Goal: Information Seeking & Learning: Learn about a topic

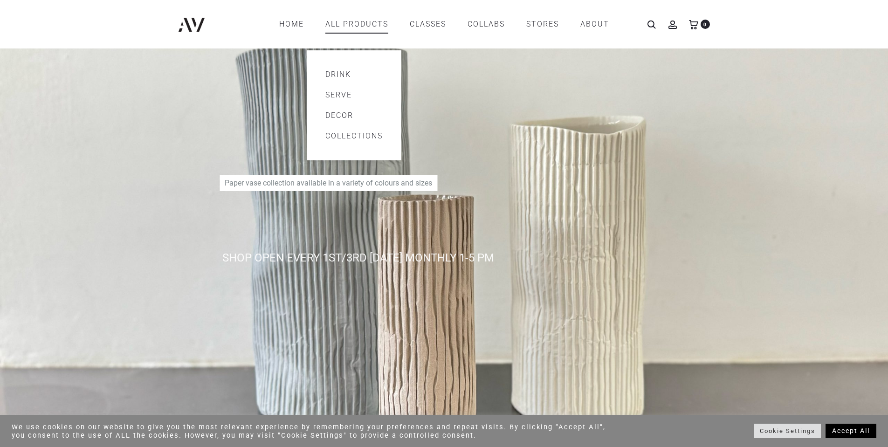
click at [348, 24] on link "All products" at bounding box center [356, 24] width 63 height 16
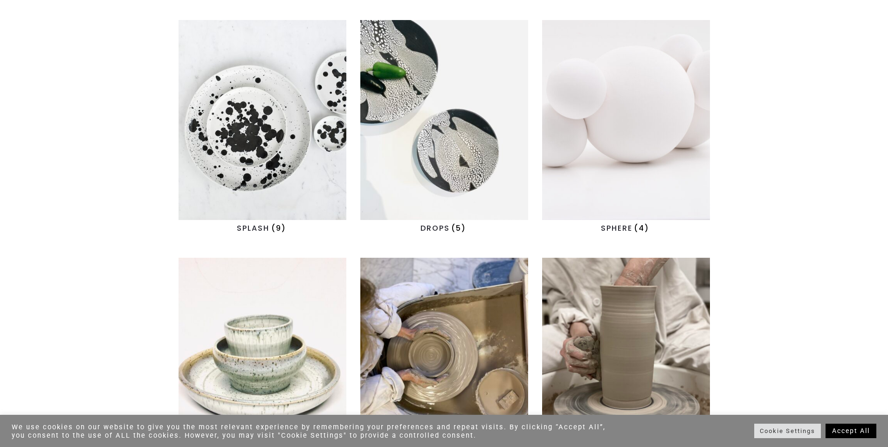
scroll to position [885, 0]
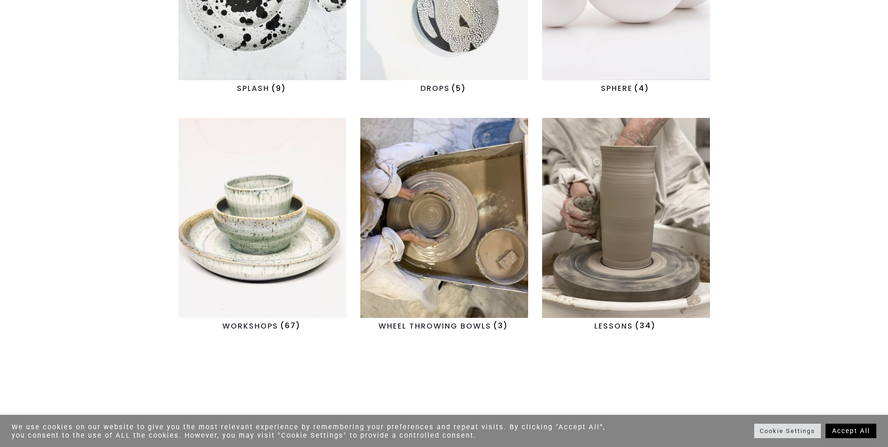
click at [632, 208] on img "Visit product category LESSONS" at bounding box center [626, 218] width 168 height 200
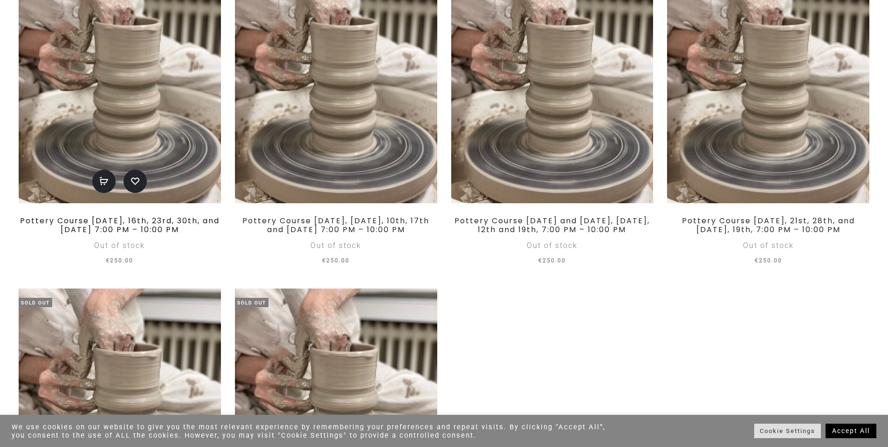
scroll to position [2982, 0]
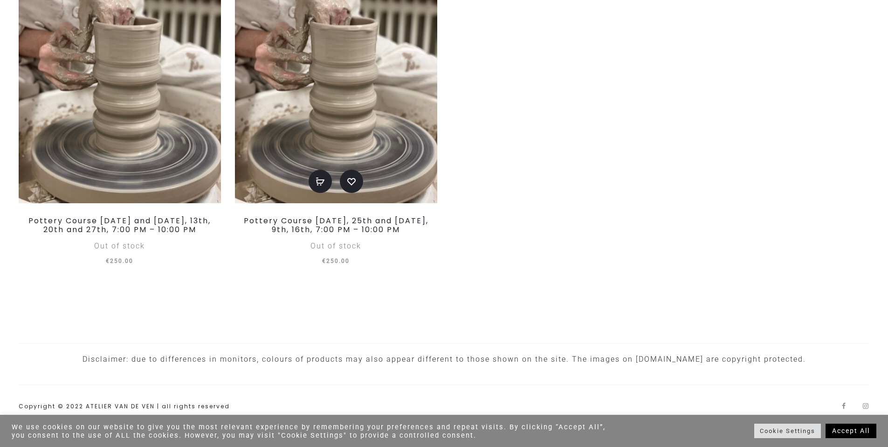
click at [288, 181] on img at bounding box center [336, 82] width 202 height 241
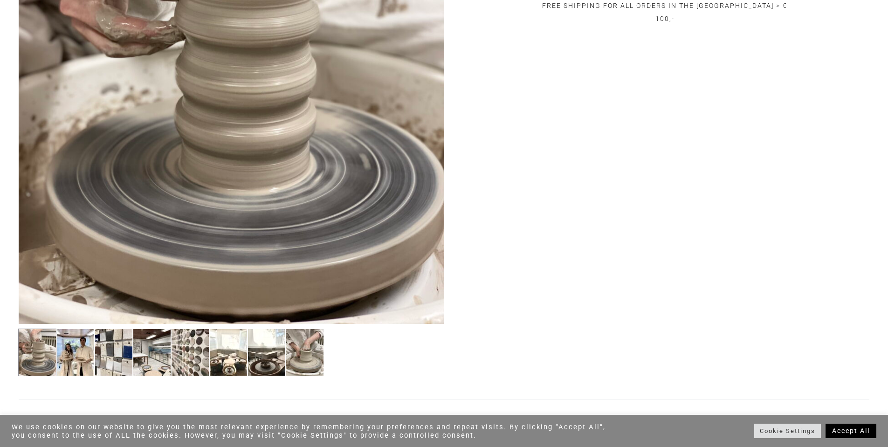
scroll to position [373, 0]
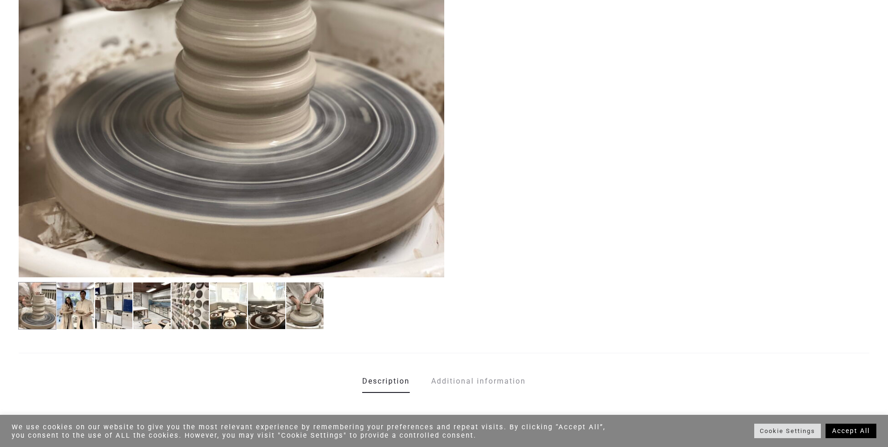
click at [40, 305] on img at bounding box center [37, 306] width 38 height 48
click at [74, 303] on img at bounding box center [75, 306] width 38 height 48
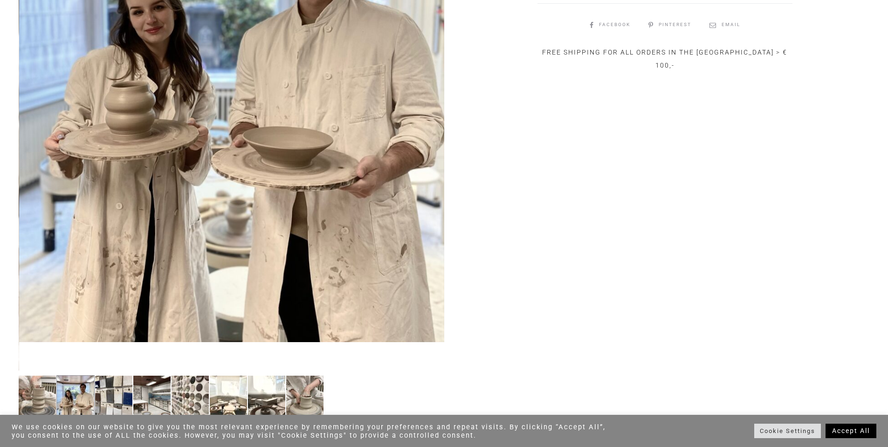
scroll to position [326, 0]
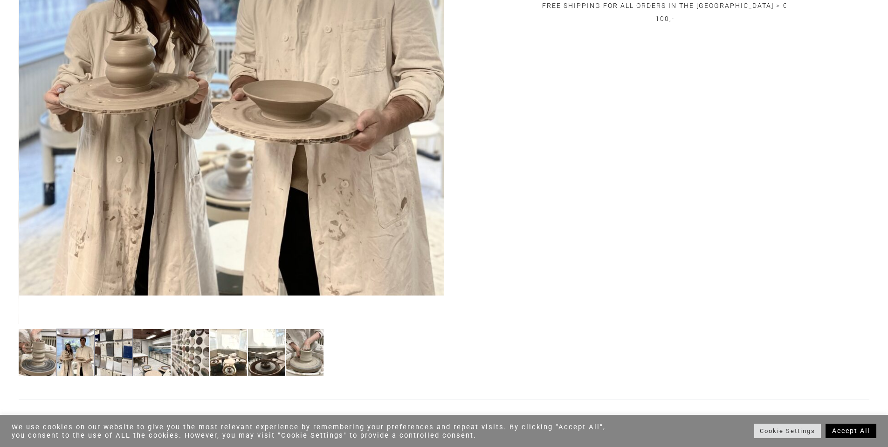
click at [111, 349] on img at bounding box center [114, 353] width 38 height 48
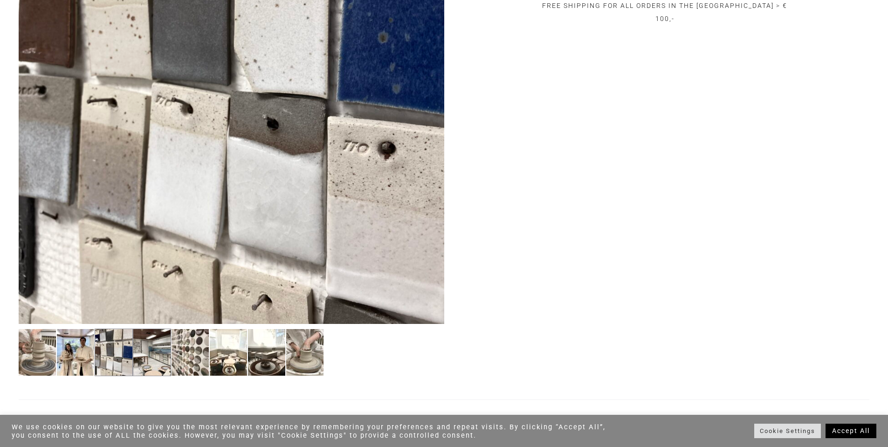
click at [140, 346] on img at bounding box center [152, 353] width 38 height 48
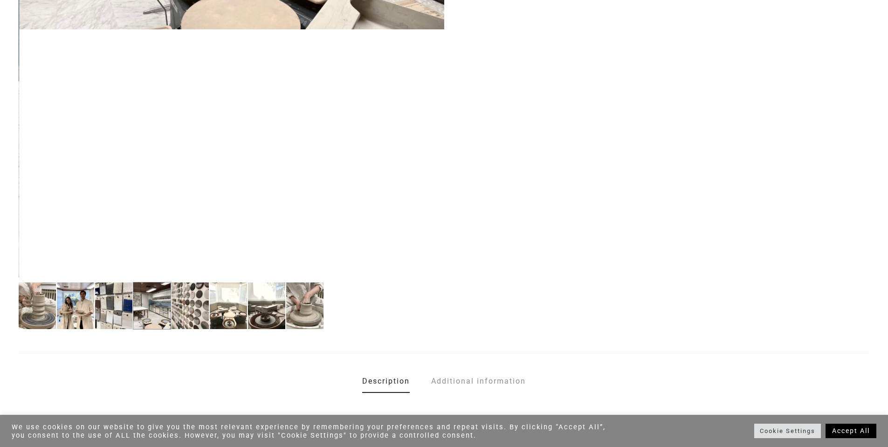
scroll to position [419, 0]
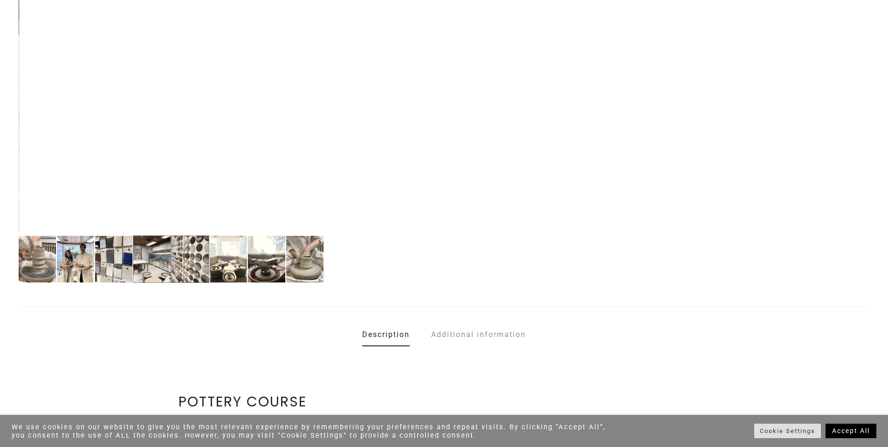
click at [192, 272] on img at bounding box center [190, 259] width 38 height 48
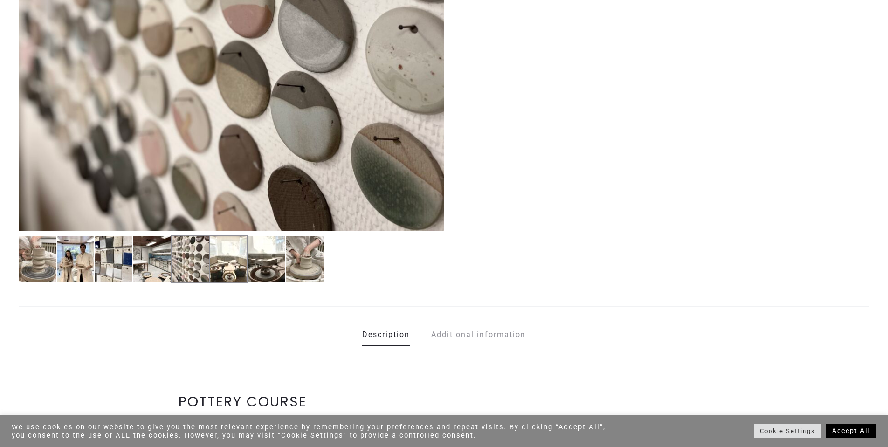
click at [214, 269] on img at bounding box center [228, 259] width 38 height 48
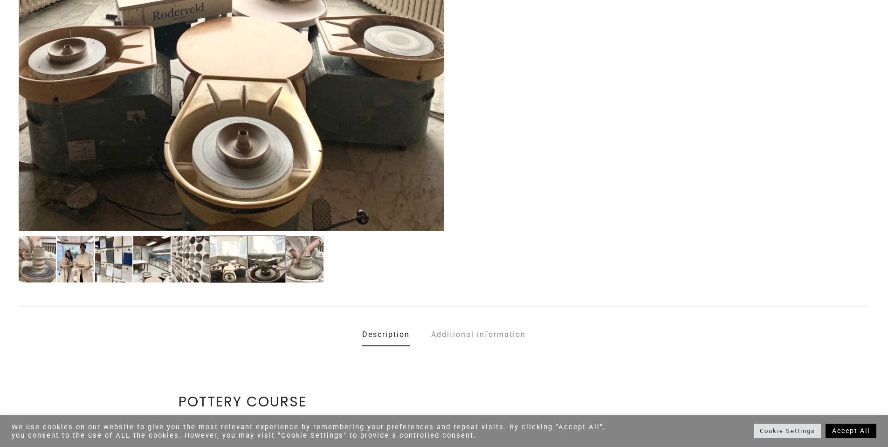
click at [252, 266] on img at bounding box center [266, 259] width 38 height 48
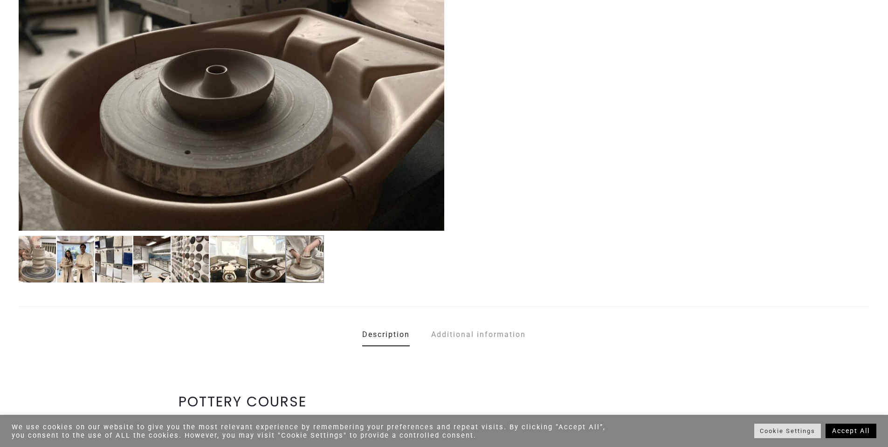
click at [296, 265] on img at bounding box center [305, 259] width 38 height 48
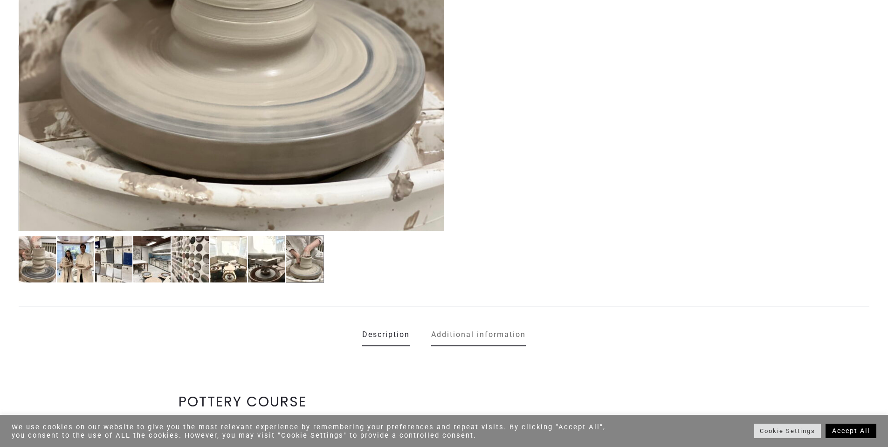
click at [455, 330] on link "Additional information" at bounding box center [478, 334] width 95 height 23
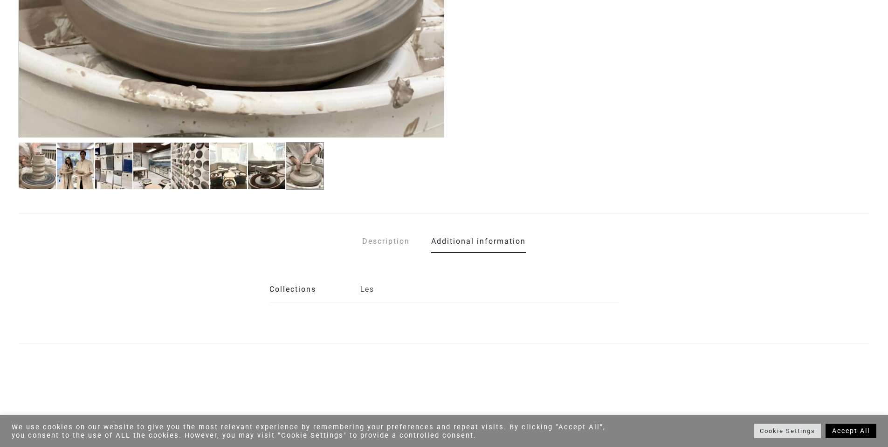
scroll to position [559, 0]
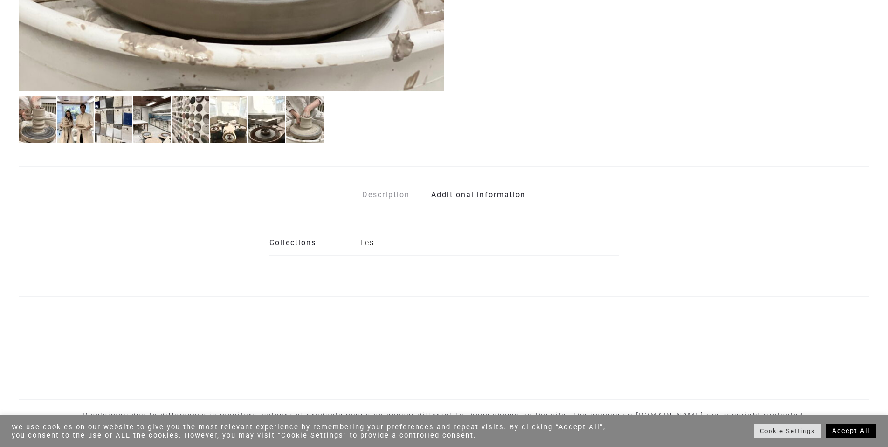
click at [368, 242] on p "Les" at bounding box center [489, 242] width 259 height 19
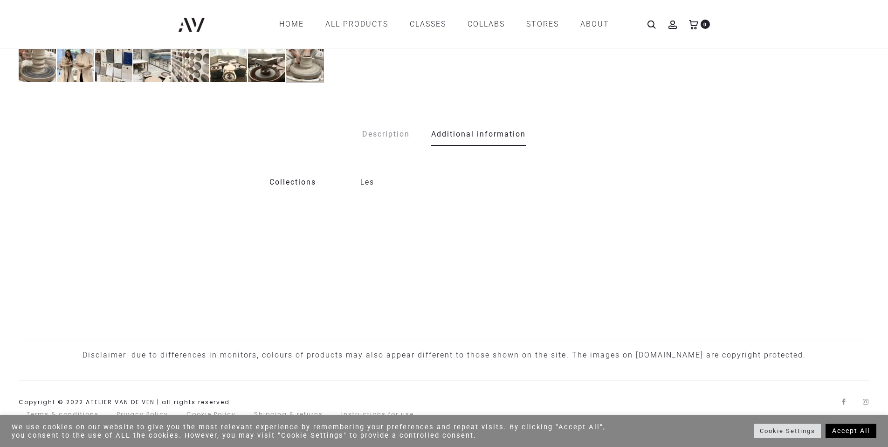
scroll to position [387, 0]
